Goal: Find specific page/section: Find specific page/section

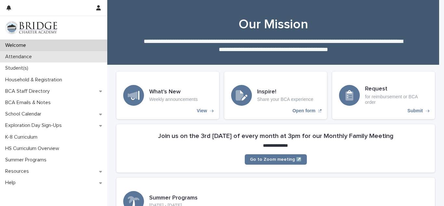
click at [50, 60] on div "Attendance" at bounding box center [53, 56] width 107 height 11
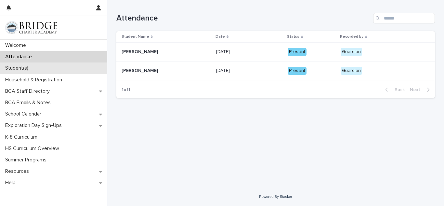
click at [92, 65] on div "Student(s)" at bounding box center [53, 67] width 107 height 11
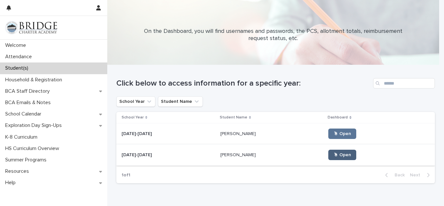
click at [328, 151] on link "🖱 Open" at bounding box center [342, 154] width 28 height 10
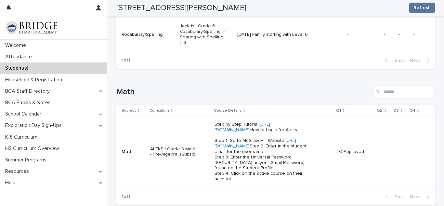
scroll to position [218, 0]
click at [221, 148] on link "[URL][DOMAIN_NAME]" at bounding box center [255, 143] width 82 height 10
